Goal: Task Accomplishment & Management: Use online tool/utility

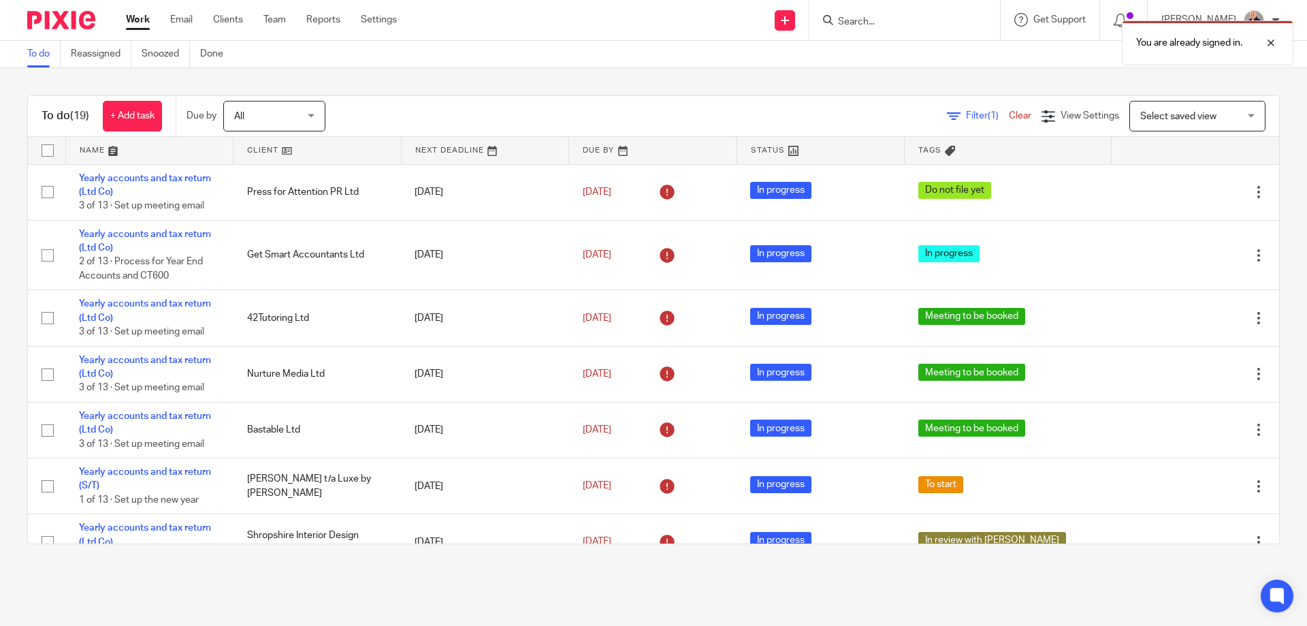
click at [93, 144] on link at bounding box center [149, 150] width 167 height 27
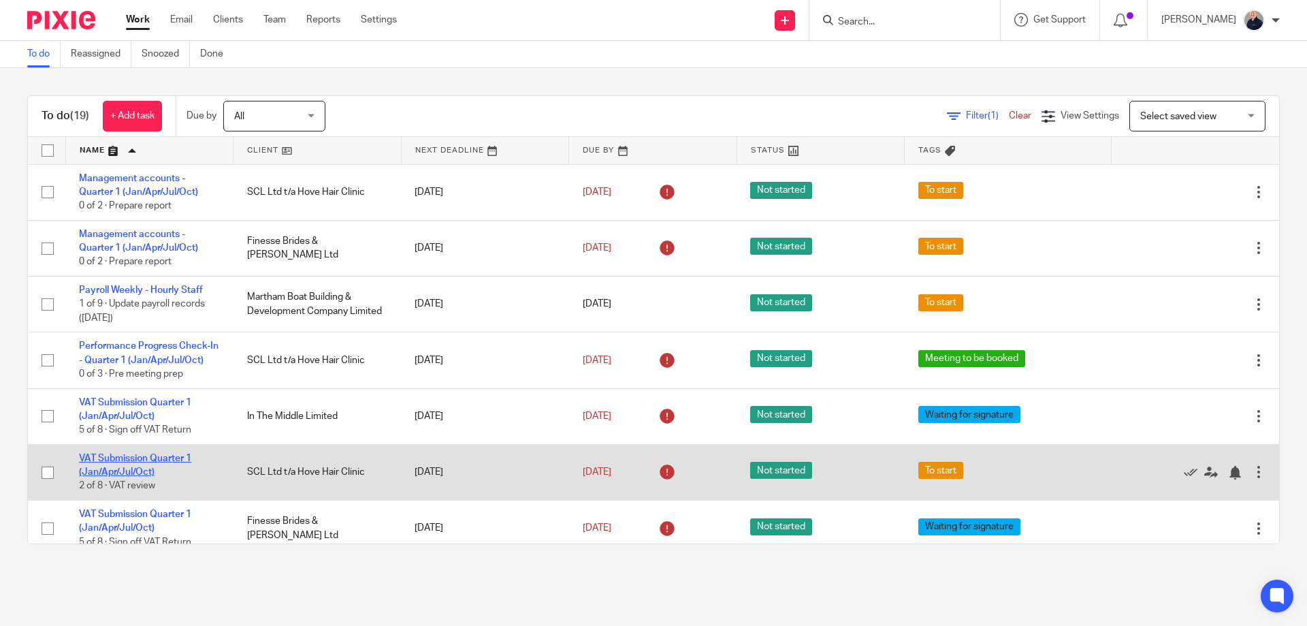
click at [135, 457] on link "VAT Submission Quarter 1 (Jan/Apr/Jul/Oct)" at bounding box center [135, 464] width 112 height 23
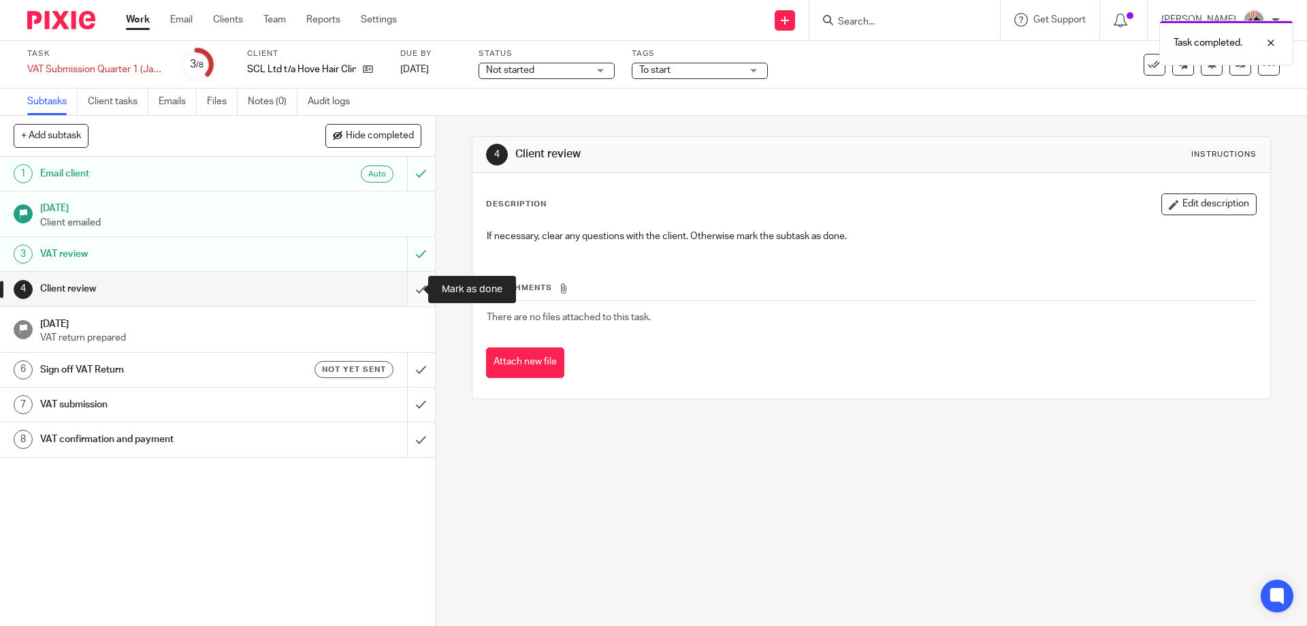
click at [409, 291] on input "submit" at bounding box center [217, 289] width 435 height 34
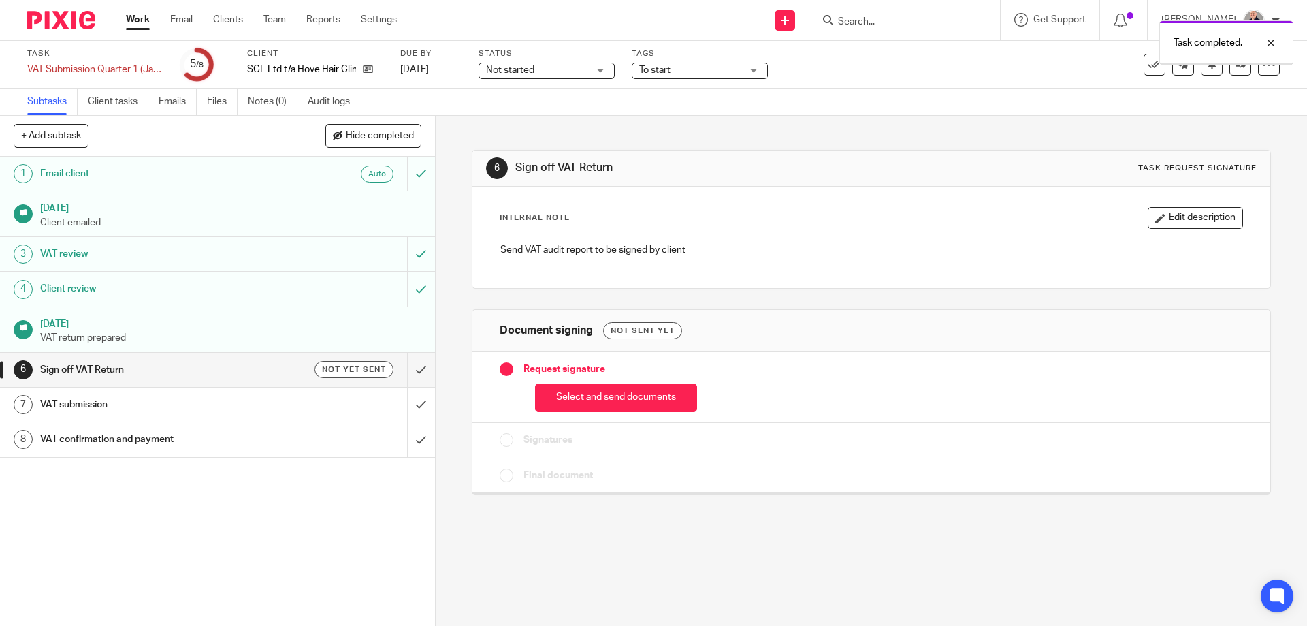
click at [265, 371] on h1 "Sign off VAT Return" at bounding box center [158, 369] width 236 height 20
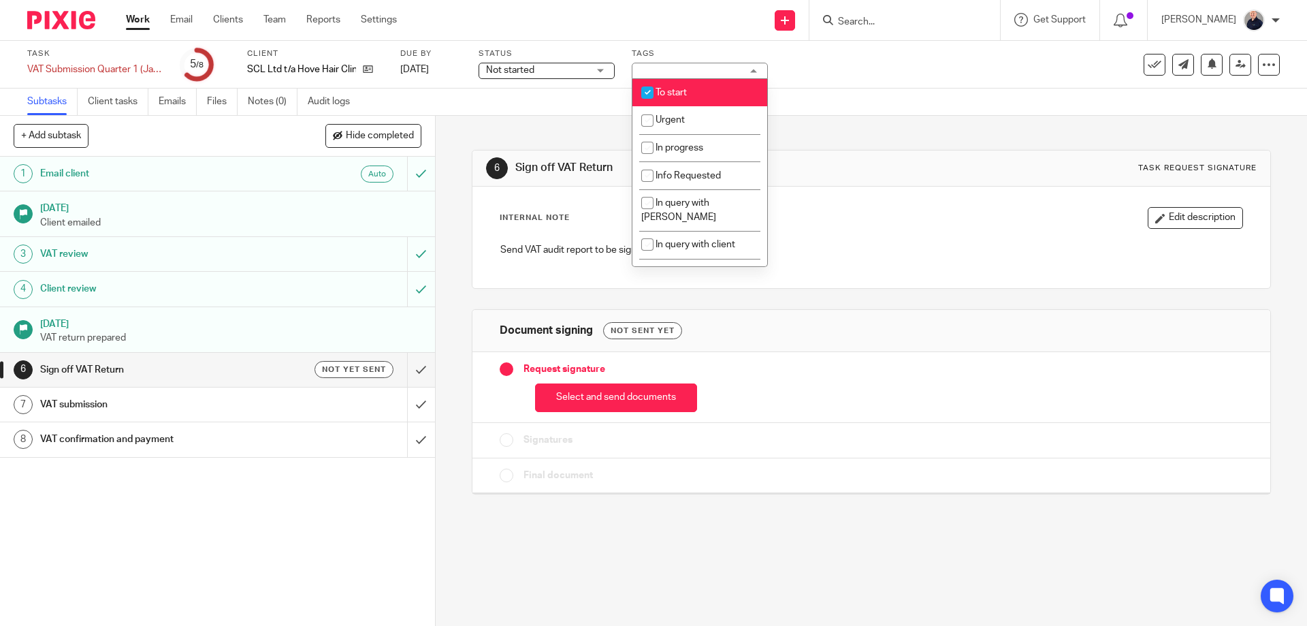
click at [671, 95] on span "To start" at bounding box center [671, 93] width 31 height 10
checkbox input "false"
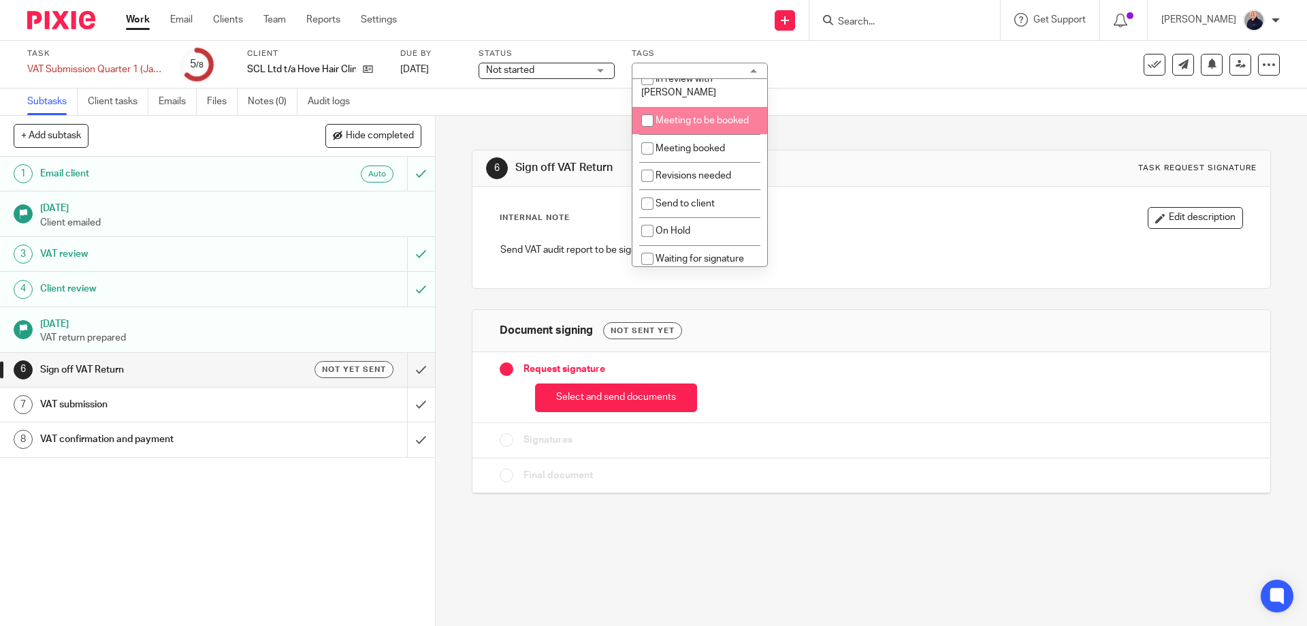
scroll to position [240, 0]
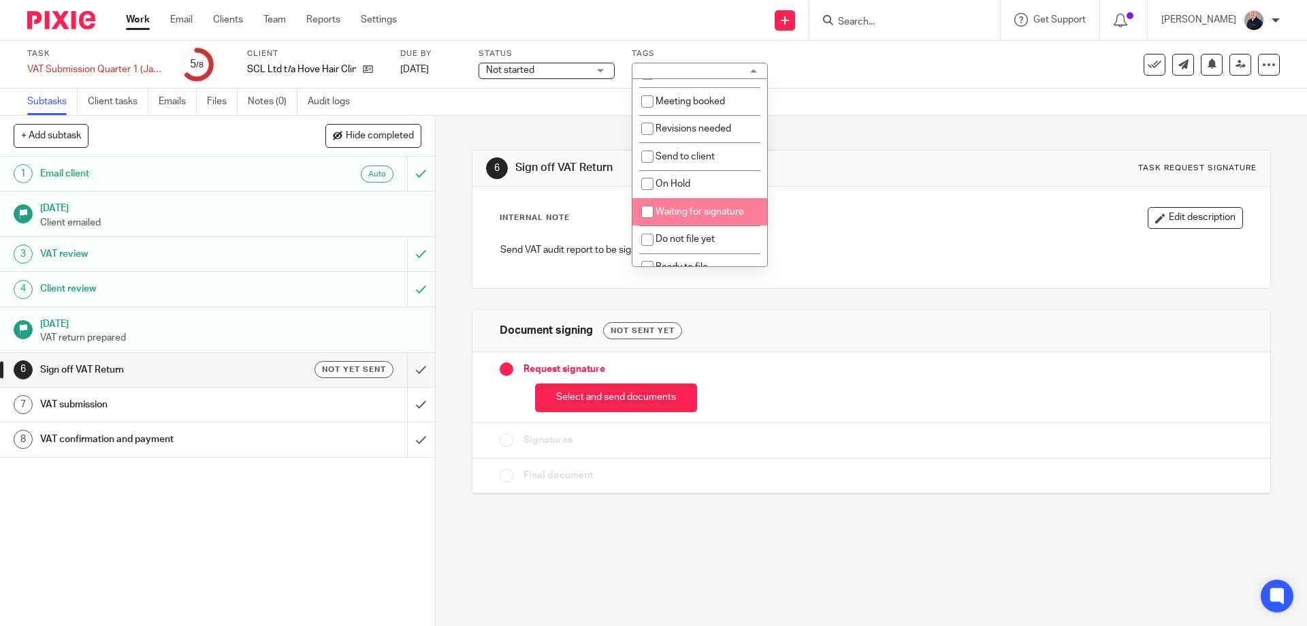
click at [688, 207] on span "Waiting for signature" at bounding box center [700, 212] width 88 height 10
checkbox input "true"
click at [534, 68] on span "Not started" at bounding box center [510, 70] width 48 height 10
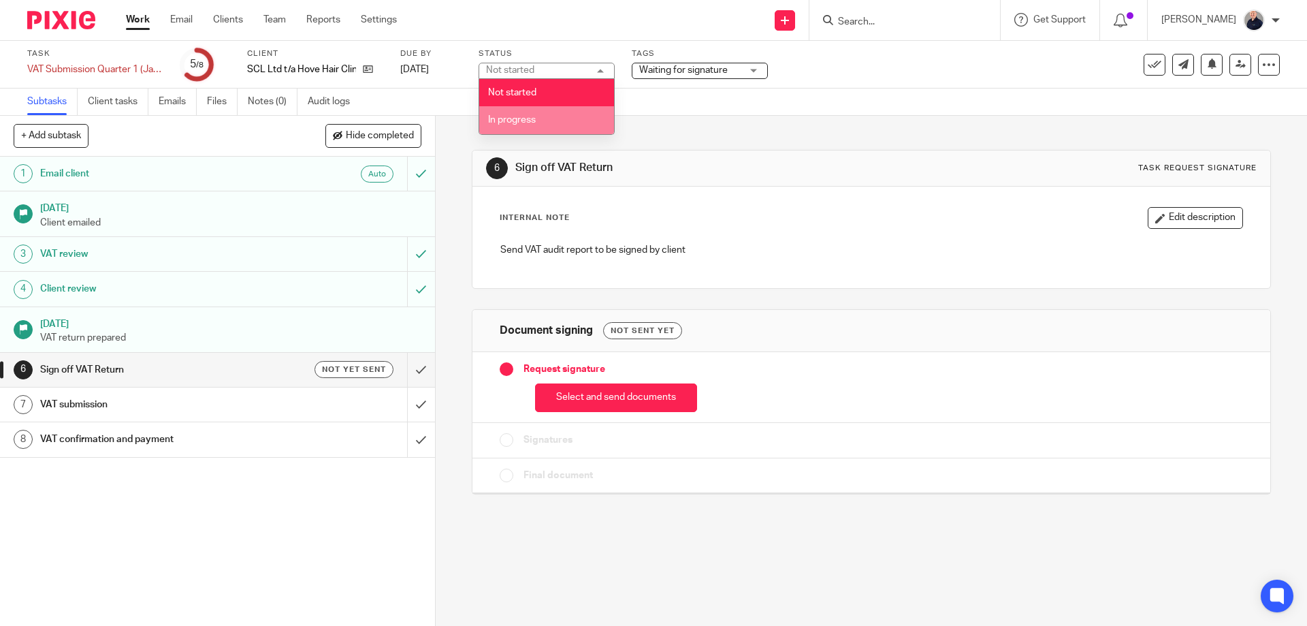
click at [526, 125] on li "In progress" at bounding box center [546, 120] width 135 height 28
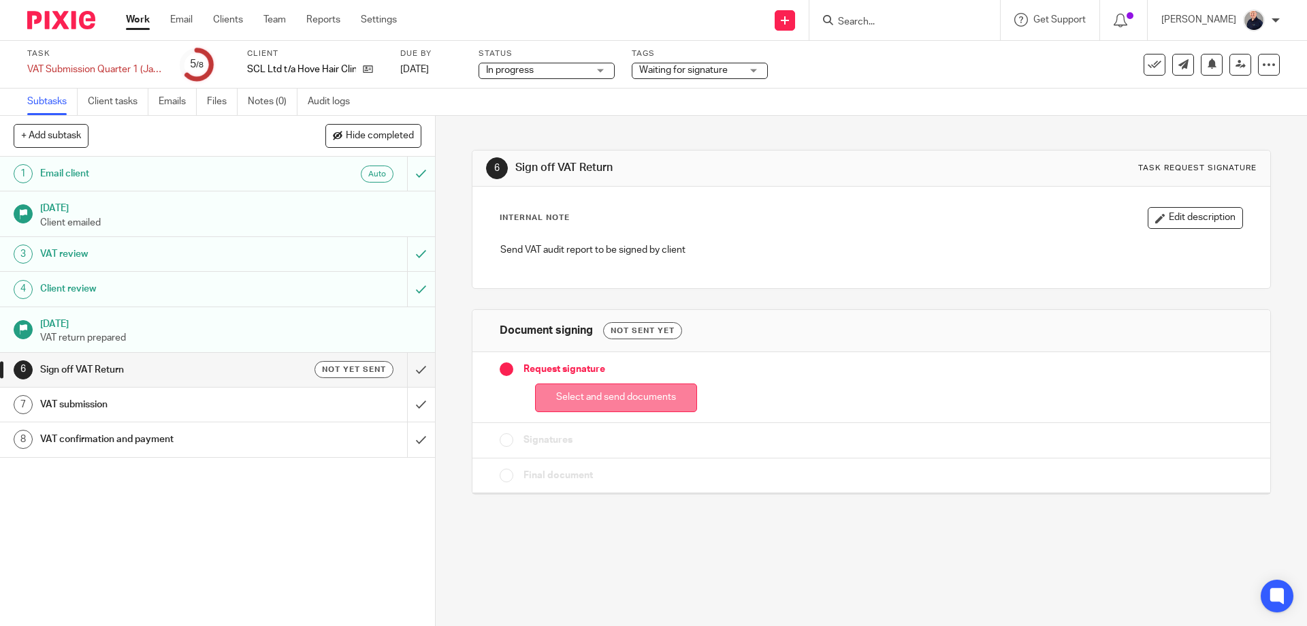
click at [622, 399] on button "Select and send documents" at bounding box center [616, 397] width 162 height 29
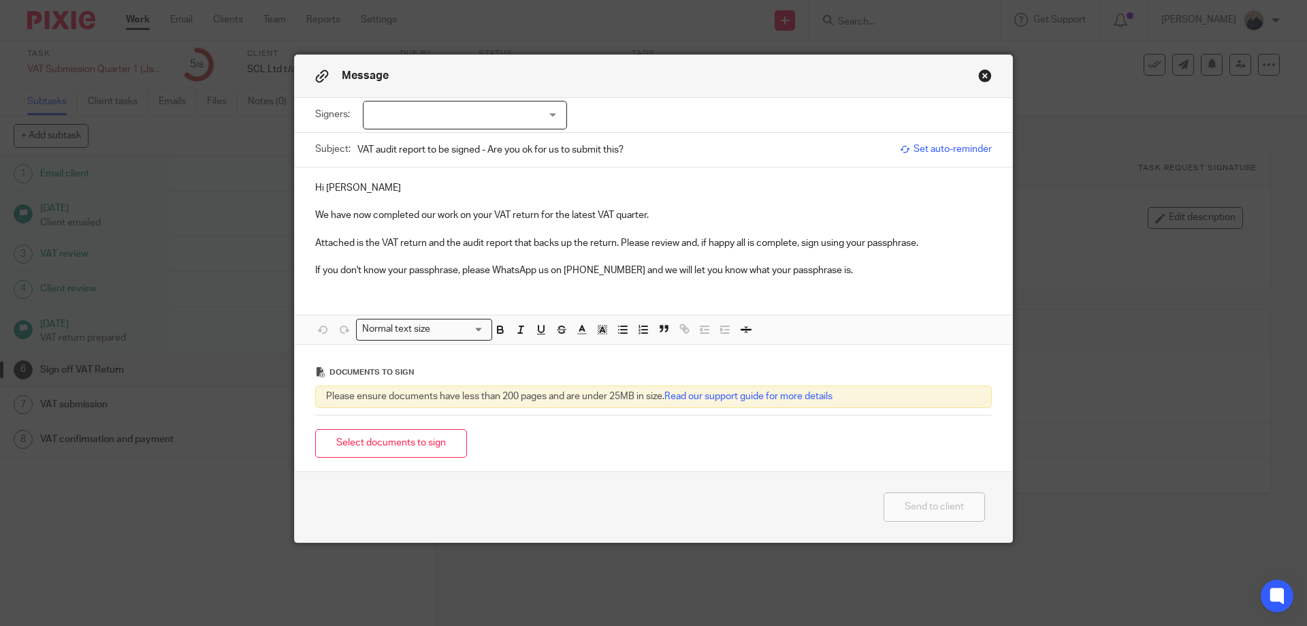
click at [483, 117] on div at bounding box center [465, 115] width 204 height 29
click at [443, 145] on li "[PERSON_NAME]" at bounding box center [460, 143] width 203 height 28
checkbox input "true"
drag, startPoint x: 419, startPoint y: 436, endPoint x: 450, endPoint y: 425, distance: 32.5
click at [421, 436] on button "Select documents to sign" at bounding box center [391, 443] width 152 height 29
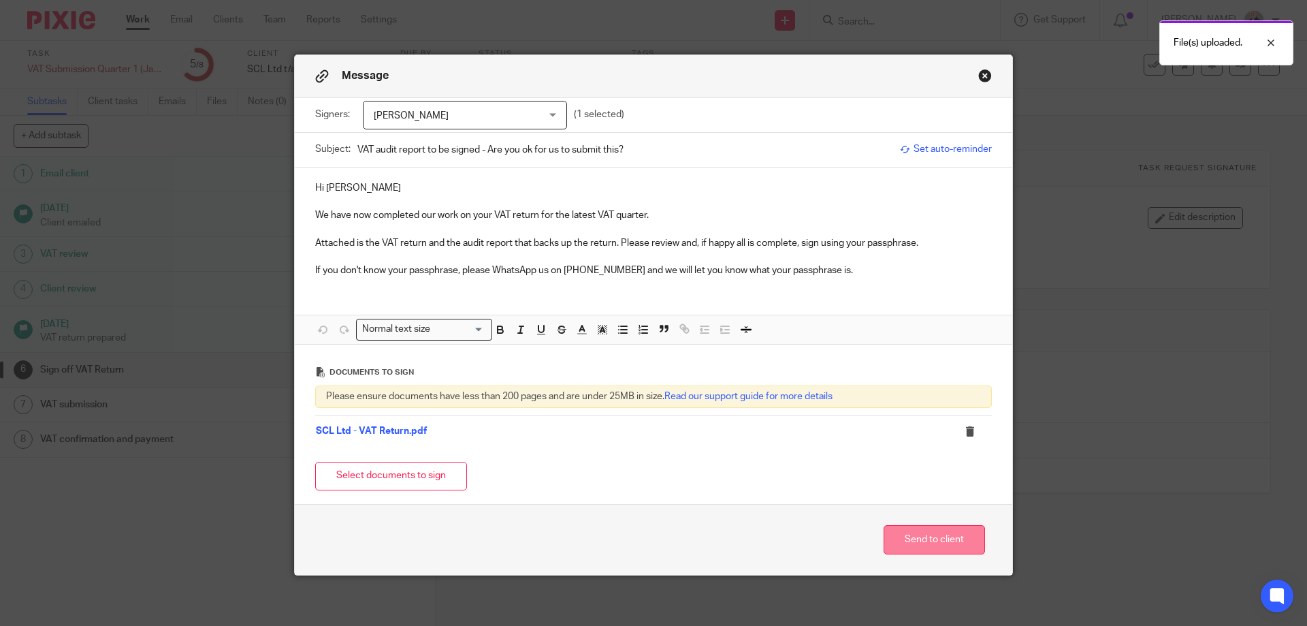
click at [934, 544] on button "Send to client" at bounding box center [934, 539] width 101 height 29
